Goal: Task Accomplishment & Management: Manage account settings

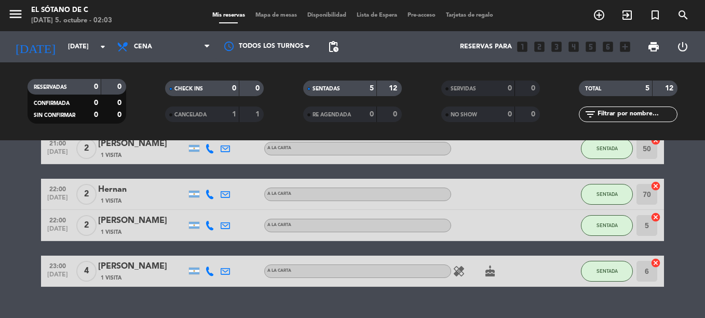
scroll to position [104, 0]
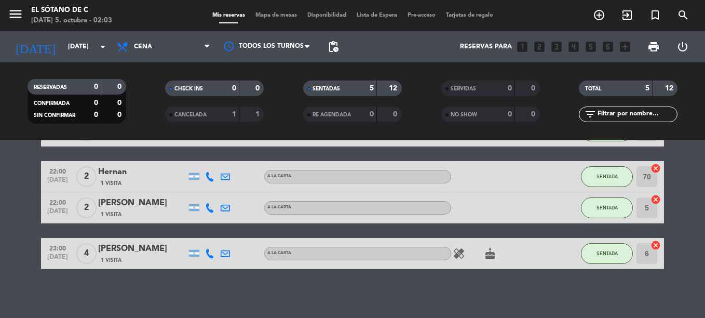
click at [458, 253] on icon "healing" at bounding box center [458, 253] width 12 height 12
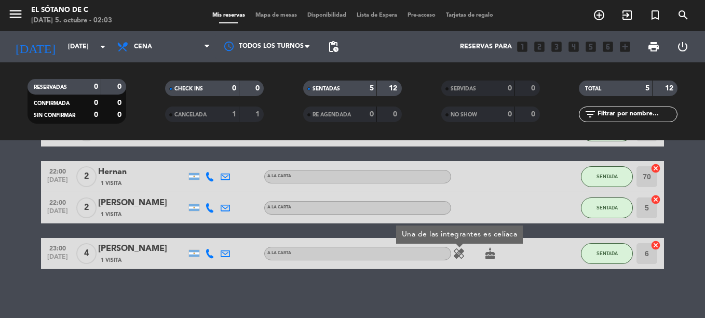
click at [458, 253] on icon "healing" at bounding box center [458, 253] width 12 height 12
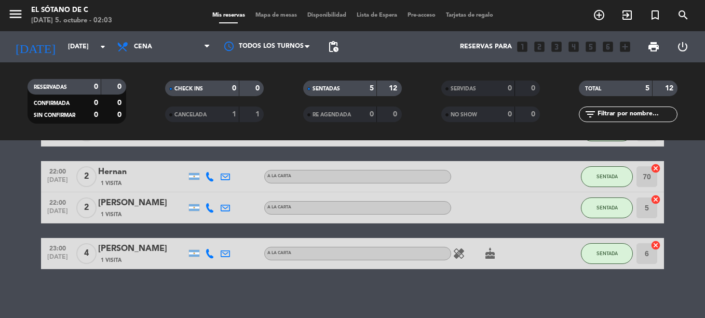
drag, startPoint x: 458, startPoint y: 253, endPoint x: 472, endPoint y: 285, distance: 34.9
click at [472, 285] on div "No hay notas para este servicio. Haz clic para agregar una 21:00 [DATE] 2 [PERS…" at bounding box center [352, 228] width 705 height 177
click at [692, 206] on bookings-row "21:00 [DATE] 2 [PERSON_NAME] 1 Visita A LA CARTA SENTADA 1 cancel 21:00 [DATE] …" at bounding box center [352, 176] width 705 height 185
click at [0, 199] on html "close × El Sótano de C × chrome_reader_mode Listado de Reservas account_box Cli…" at bounding box center [352, 159] width 705 height 318
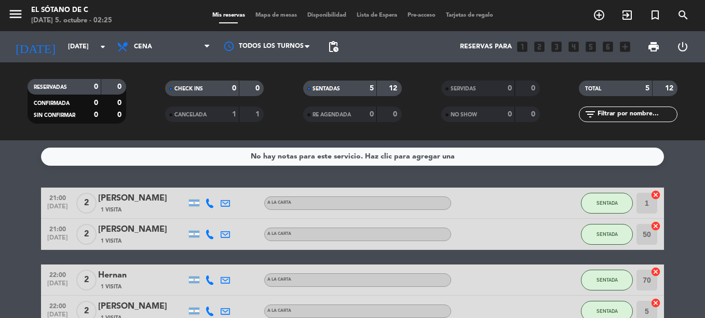
scroll to position [0, 0]
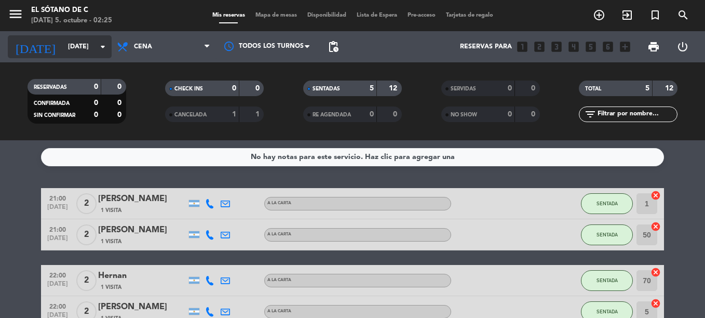
click at [91, 42] on input "[DATE]" at bounding box center [107, 47] width 88 height 18
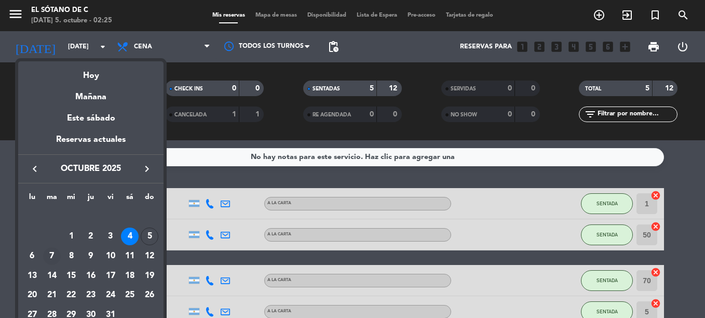
click at [46, 257] on div "7" at bounding box center [52, 256] width 18 height 18
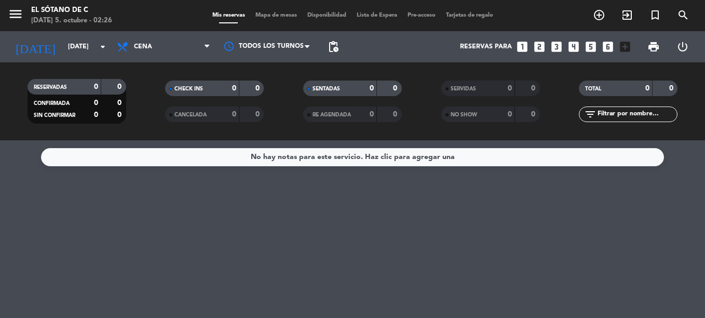
click at [49, 34] on div "[DATE] [DATE] arrow_drop_down" at bounding box center [60, 46] width 104 height 31
click at [63, 40] on input "[DATE]" at bounding box center [107, 47] width 88 height 18
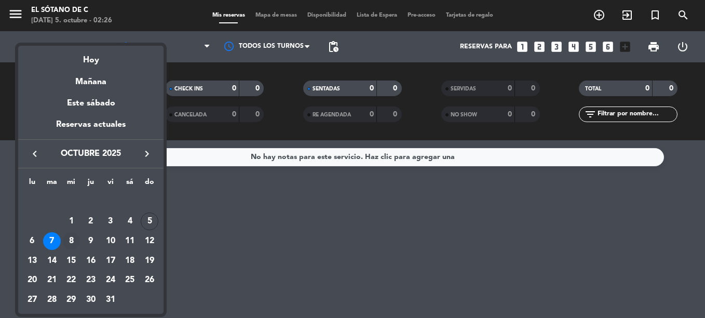
click at [70, 238] on div "8" at bounding box center [71, 241] width 18 height 18
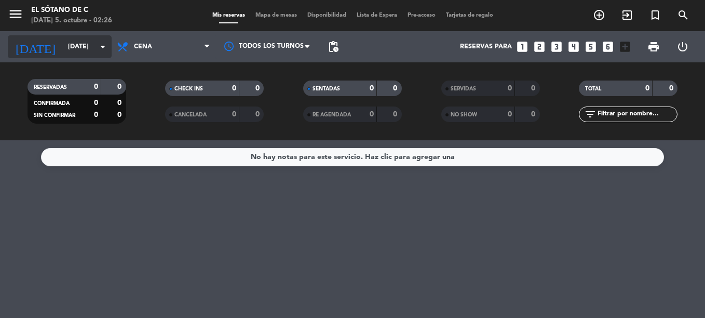
click at [73, 50] on input "[DATE]" at bounding box center [107, 47] width 88 height 18
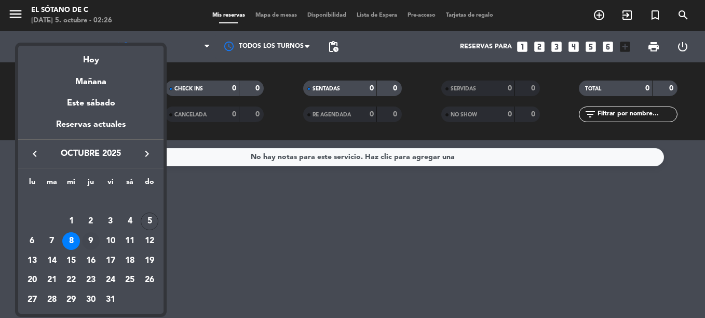
click at [88, 241] on div "9" at bounding box center [91, 241] width 18 height 18
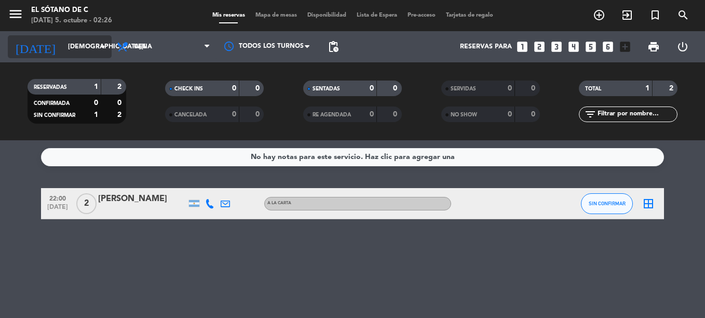
click at [84, 53] on input "[DEMOGRAPHIC_DATA][DATE]" at bounding box center [107, 47] width 88 height 18
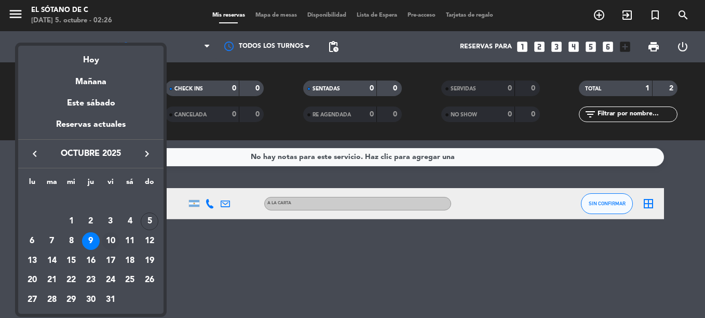
click at [116, 245] on div "10" at bounding box center [111, 241] width 18 height 18
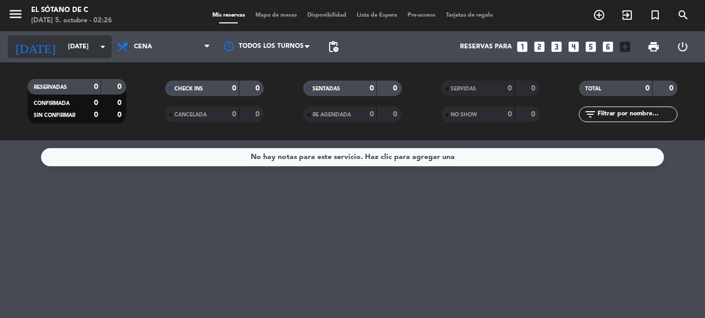
click at [78, 47] on input "[DATE]" at bounding box center [107, 47] width 88 height 18
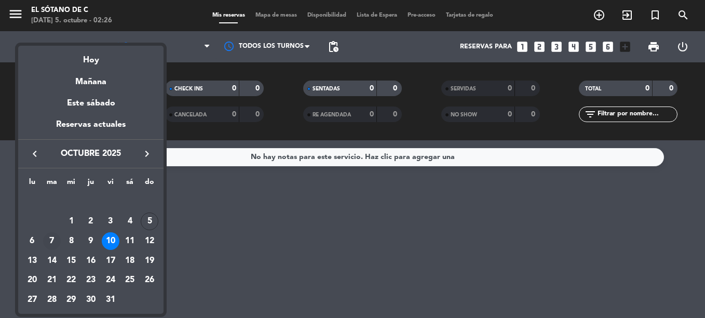
click at [55, 245] on div "7" at bounding box center [52, 241] width 18 height 18
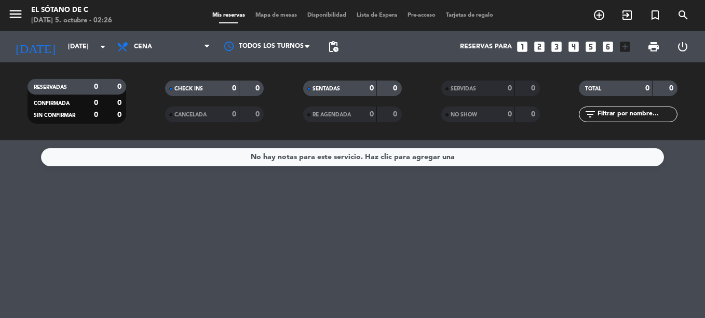
type input "[DATE]"
